Goal: Task Accomplishment & Management: Use online tool/utility

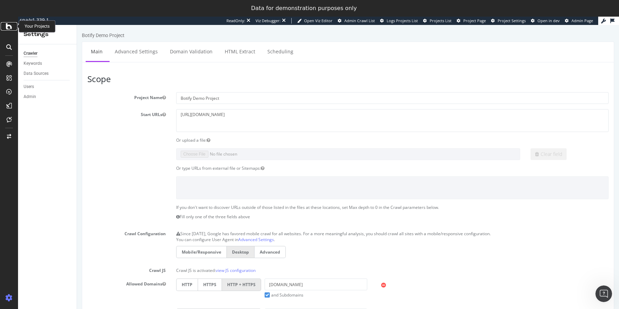
click at [8, 28] on icon at bounding box center [9, 26] width 6 height 8
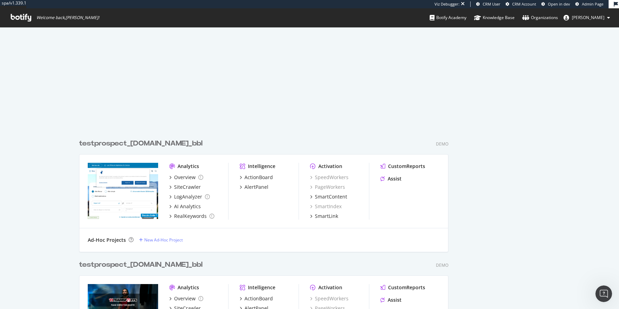
scroll to position [7962, 368]
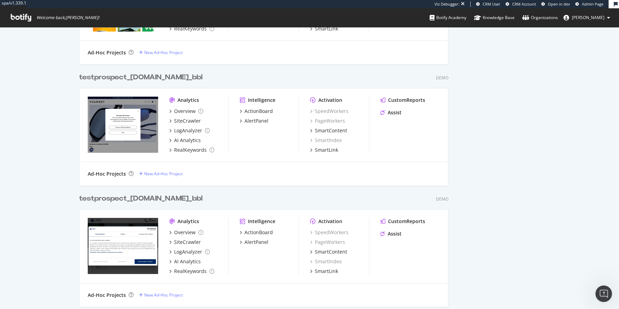
click at [572, 16] on link at bounding box center [568, 18] width 8 height 6
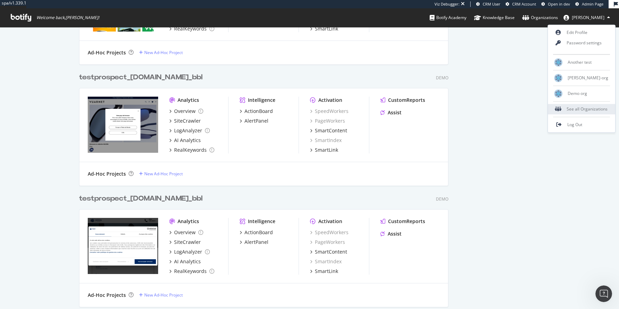
click at [569, 110] on div "See all Organizations" at bounding box center [581, 109] width 67 height 10
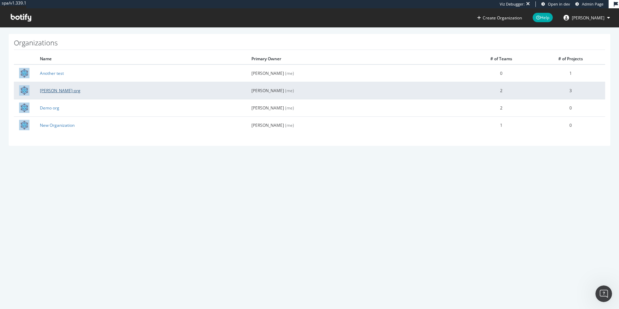
click at [45, 89] on link "[PERSON_NAME]-org" at bounding box center [60, 91] width 41 height 6
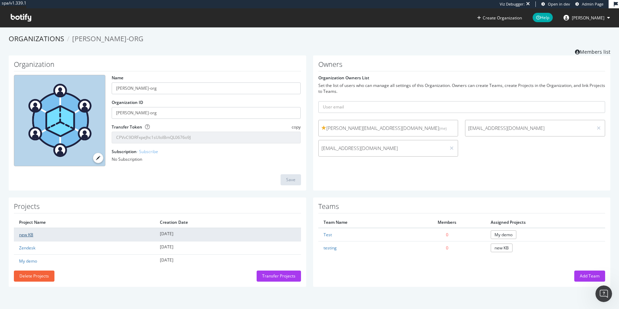
click at [31, 233] on link "new KB" at bounding box center [26, 235] width 14 height 6
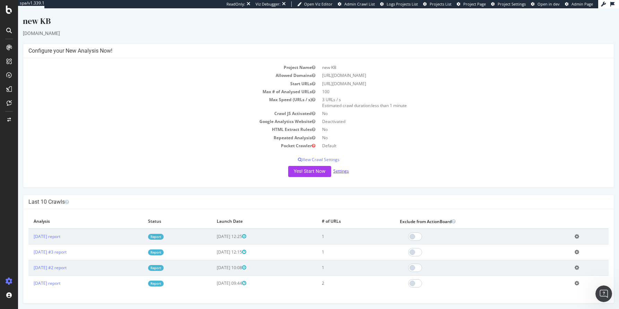
click at [335, 171] on link "Settings" at bounding box center [341, 171] width 16 height 6
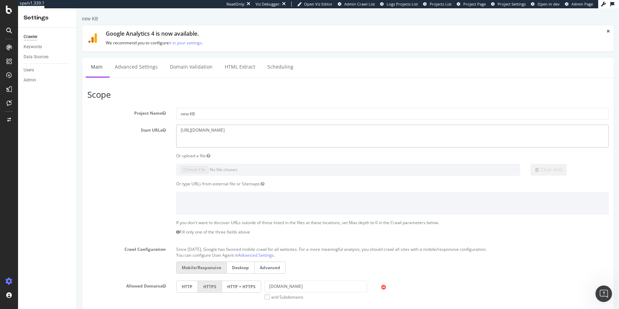
click at [235, 129] on textarea "[URL][DOMAIN_NAME]" at bounding box center [392, 136] width 433 height 23
drag, startPoint x: 237, startPoint y: 131, endPoint x: 336, endPoint y: 132, distance: 98.8
click at [336, 132] on textarea "[URL][DOMAIN_NAME]" at bounding box center [392, 136] width 433 height 23
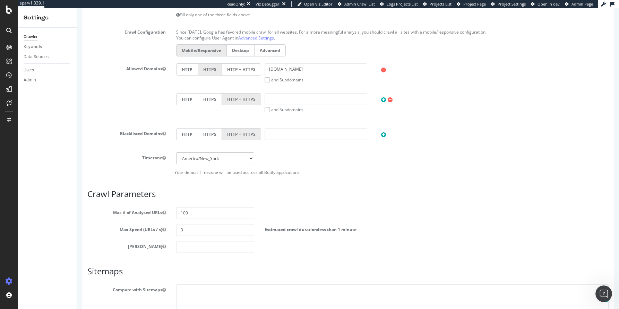
scroll to position [282, 0]
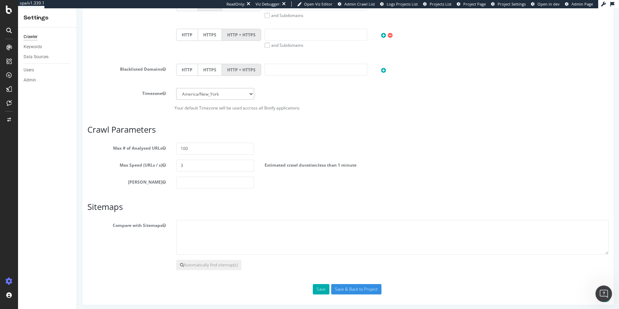
type textarea "[URL][DOMAIN_NAME]"
click at [206, 146] on input "100" at bounding box center [215, 149] width 78 height 12
type input "1"
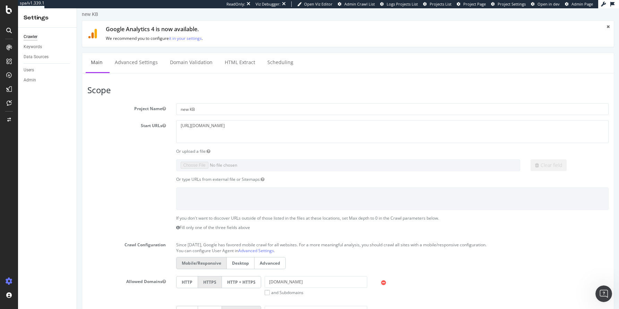
scroll to position [0, 0]
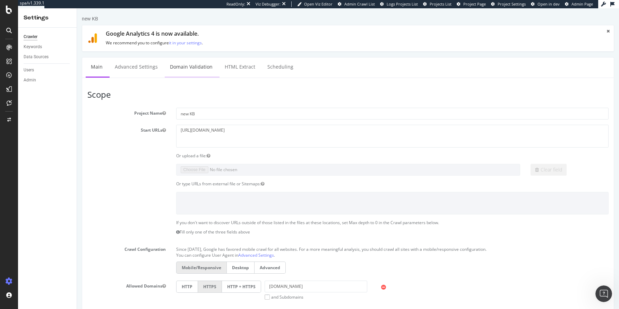
click at [186, 70] on link "Domain Validation" at bounding box center [191, 67] width 53 height 19
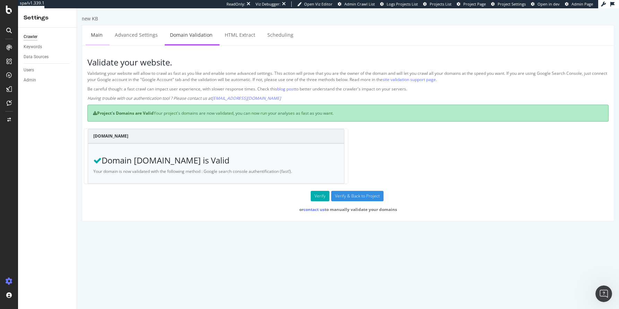
click at [99, 37] on link "Main" at bounding box center [97, 34] width 22 height 19
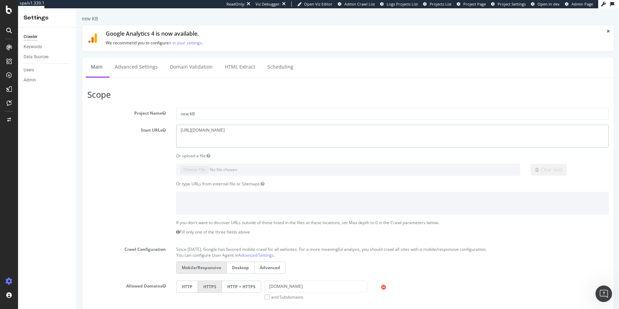
drag, startPoint x: 332, startPoint y: 131, endPoint x: 237, endPoint y: 129, distance: 94.3
click at [237, 129] on textarea "[URL][DOMAIN_NAME]" at bounding box center [392, 136] width 433 height 23
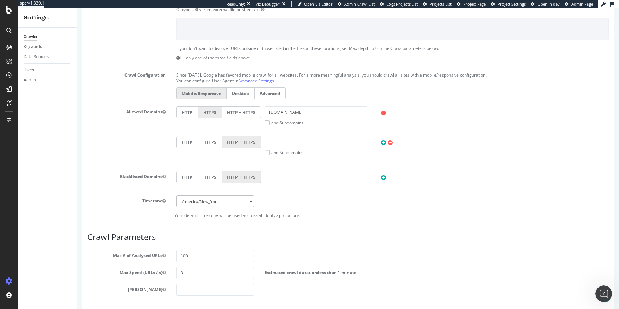
scroll to position [263, 0]
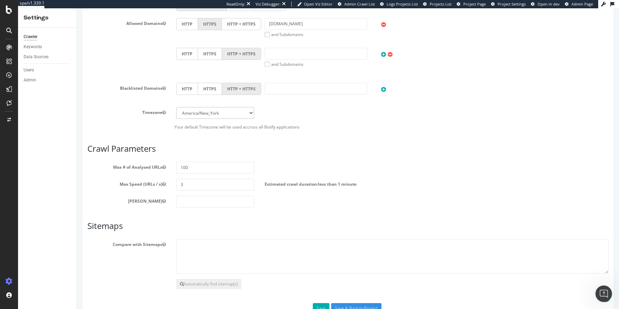
type textarea "[URL][DOMAIN_NAME]"
drag, startPoint x: 189, startPoint y: 182, endPoint x: 180, endPoint y: 180, distance: 8.6
click at [180, 180] on input "3" at bounding box center [215, 185] width 78 height 12
click at [187, 184] on input "3" at bounding box center [215, 185] width 78 height 12
type input "6"
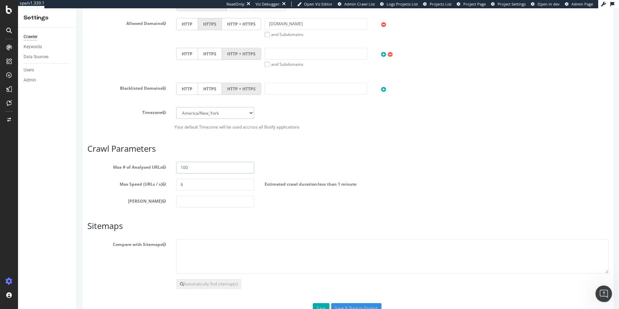
click at [198, 162] on input "100" at bounding box center [215, 168] width 78 height 12
type input "1"
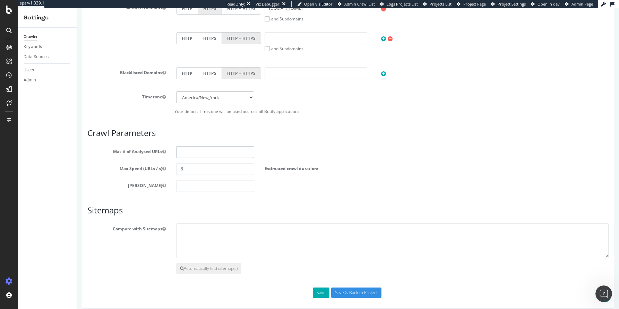
scroll to position [282, 0]
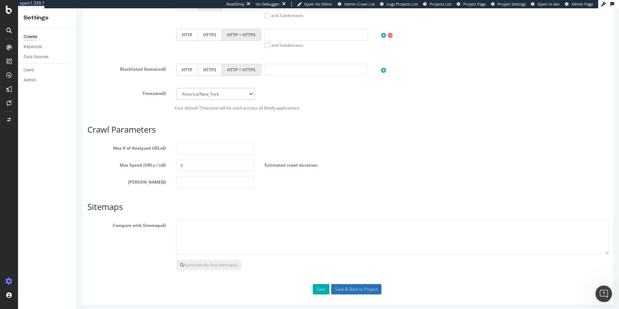
click at [338, 286] on input "Save & Back to Project" at bounding box center [356, 289] width 50 height 10
type input "5000"
click at [340, 286] on input "Save & Back to Project" at bounding box center [356, 289] width 50 height 10
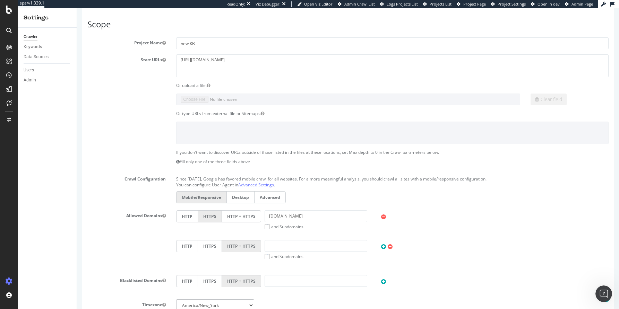
scroll to position [0, 0]
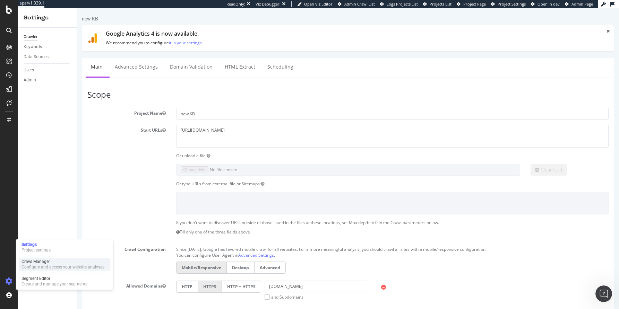
click at [26, 267] on div "Configure and access your website analyses" at bounding box center [63, 268] width 83 height 6
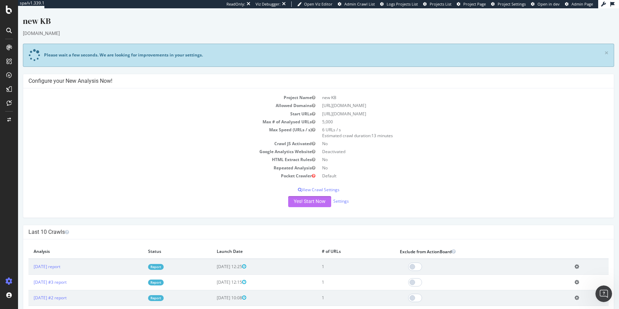
click at [291, 202] on button "Yes! Start Now" at bounding box center [309, 201] width 43 height 11
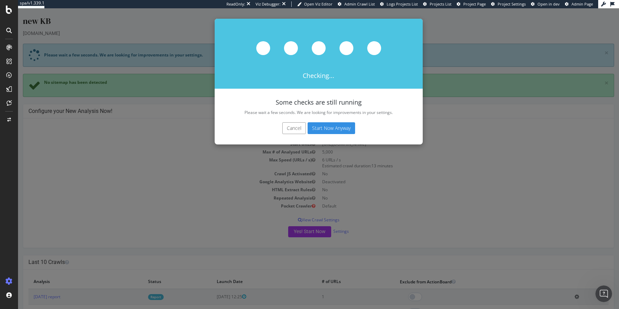
click at [315, 129] on button "Start Now Anyway" at bounding box center [332, 128] width 48 height 12
